Goal: Information Seeking & Learning: Learn about a topic

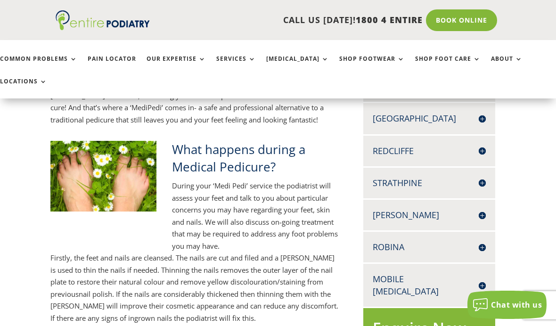
scroll to position [353, 5]
click at [485, 200] on div "[PERSON_NAME] SHOP [STREET_ADDRESS][PERSON_NAME] 07 3299 2222 07 3053 3128 Book…" at bounding box center [430, 215] width 132 height 31
click at [475, 210] on h4 "[PERSON_NAME]" at bounding box center [429, 216] width 113 height 12
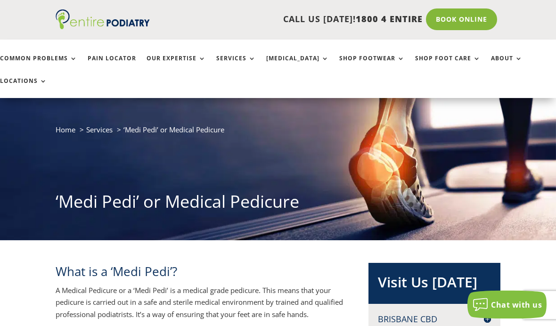
scroll to position [0, 0]
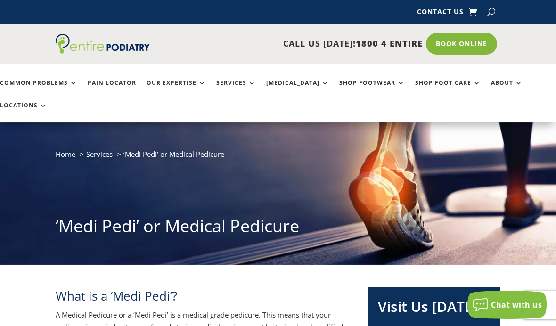
click at [239, 82] on link "Services" at bounding box center [236, 90] width 40 height 20
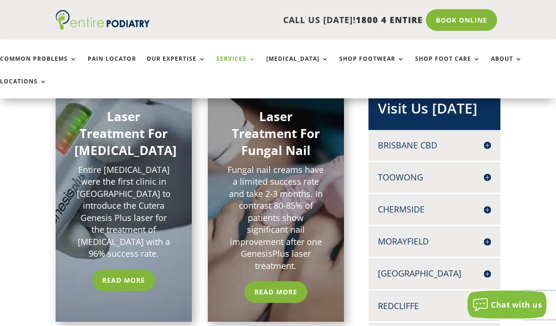
scroll to position [199, 0]
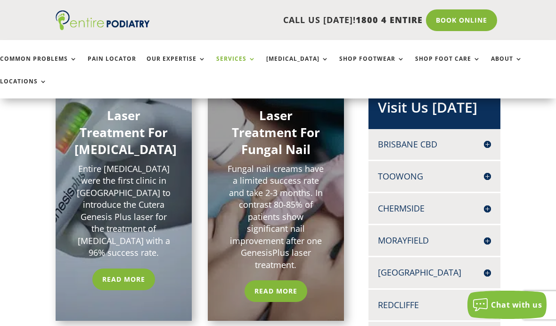
click at [277, 281] on link "Read More" at bounding box center [276, 292] width 63 height 22
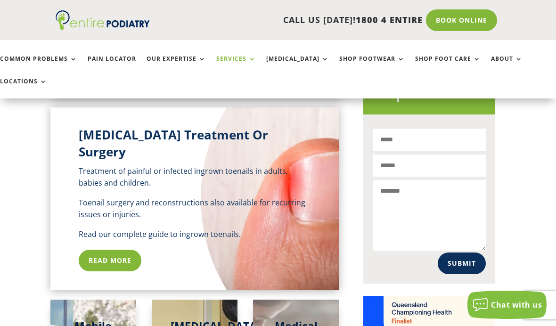
scroll to position [568, 5]
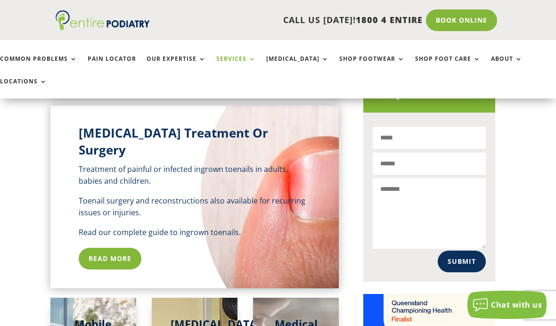
click at [122, 248] on link "Read More" at bounding box center [110, 259] width 63 height 22
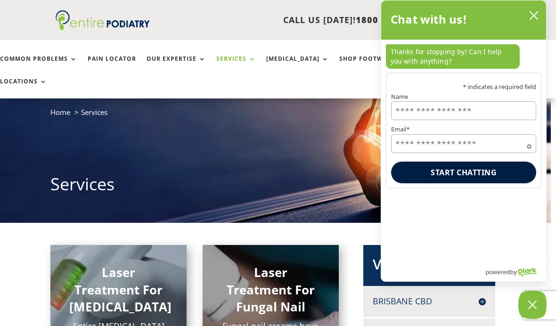
scroll to position [0, 5]
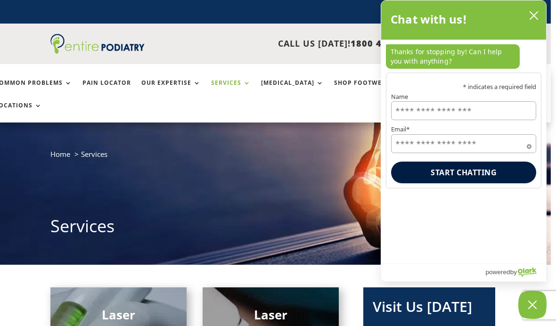
click at [350, 84] on link "Shop Footwear" at bounding box center [367, 90] width 66 height 20
click at [533, 19] on icon "close chatbox" at bounding box center [533, 15] width 9 height 9
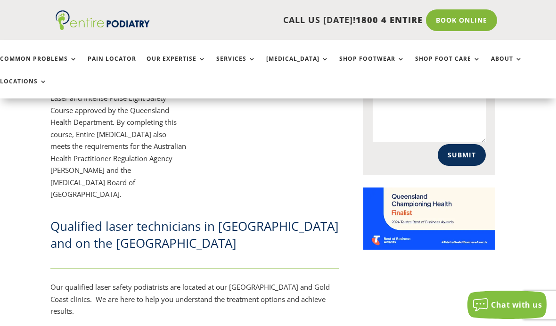
scroll to position [661, 5]
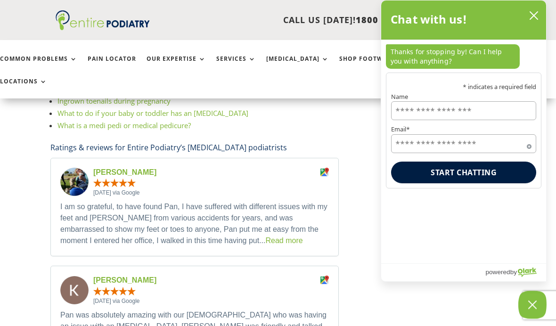
scroll to position [1830, 5]
click at [265, 237] on link "Read more" at bounding box center [283, 241] width 37 height 8
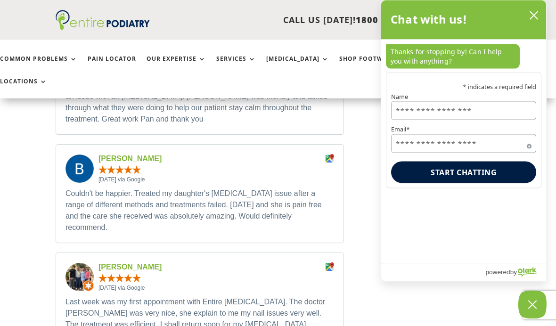
scroll to position [2057, 0]
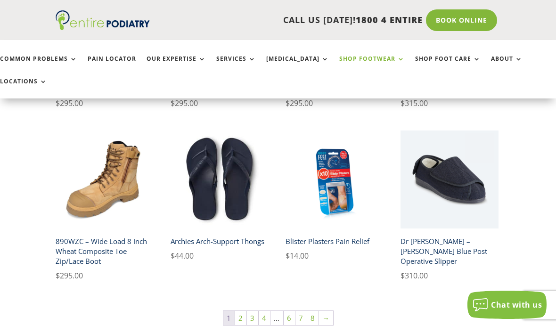
scroll to position [571, 0]
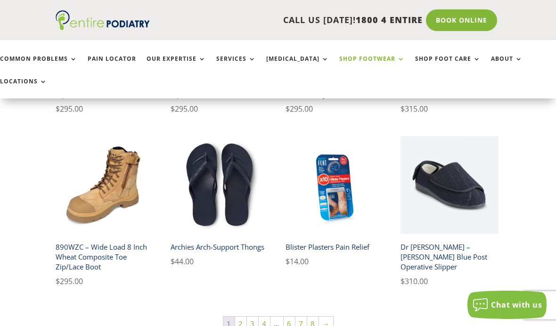
click at [324, 317] on link "→" at bounding box center [326, 324] width 14 height 14
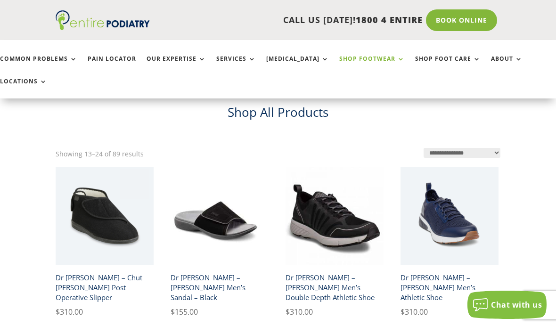
scroll to position [188, 0]
